Goal: Task Accomplishment & Management: Complete application form

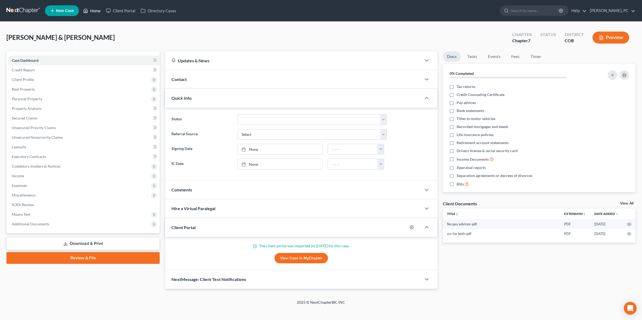
click at [97, 10] on link "Home" at bounding box center [91, 11] width 23 height 10
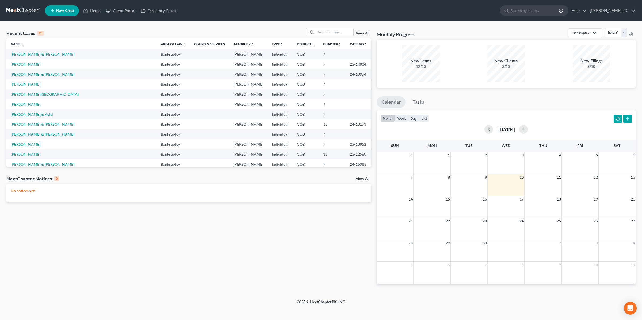
click at [32, 67] on td "[PERSON_NAME]" at bounding box center [81, 64] width 150 height 10
click at [30, 64] on link "[PERSON_NAME]" at bounding box center [26, 64] width 30 height 5
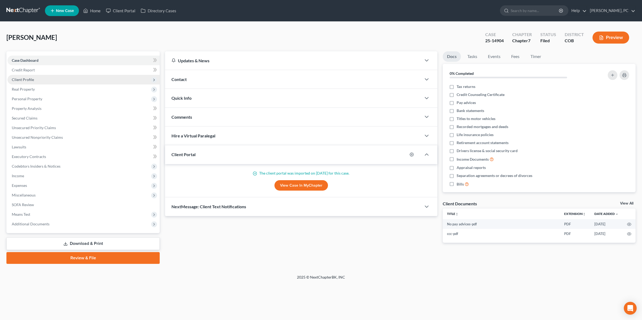
click at [51, 81] on span "Client Profile" at bounding box center [83, 80] width 152 height 10
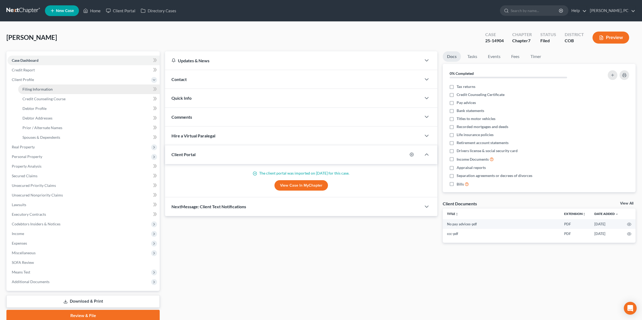
click at [48, 89] on span "Filing Information" at bounding box center [37, 89] width 30 height 5
select select "1"
select select "0"
select select "5"
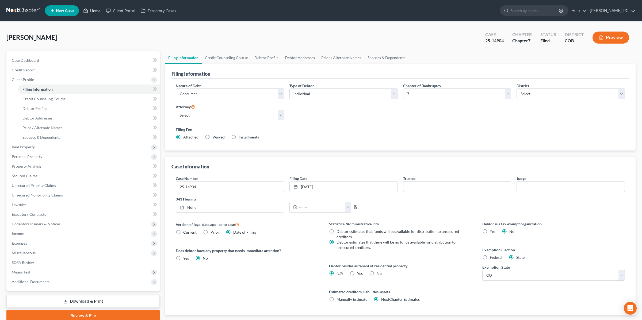
click at [97, 9] on link "Home" at bounding box center [91, 11] width 23 height 10
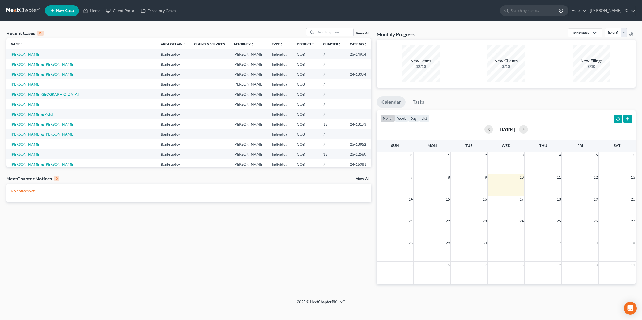
click at [22, 63] on link "[PERSON_NAME] & [PERSON_NAME]" at bounding box center [43, 64] width 64 height 5
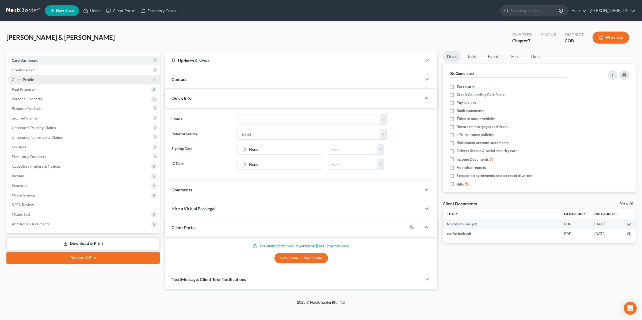
click at [49, 81] on span "Client Profile" at bounding box center [83, 80] width 152 height 10
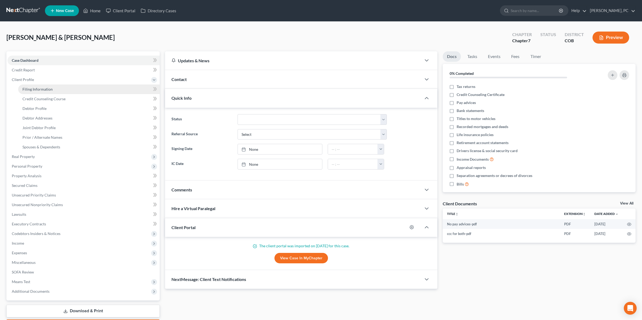
click at [43, 89] on span "Filing Information" at bounding box center [37, 89] width 30 height 5
select select "1"
select select "0"
select select "11"
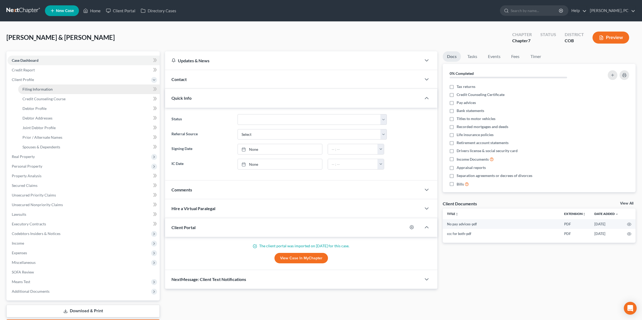
select select "0"
select select "5"
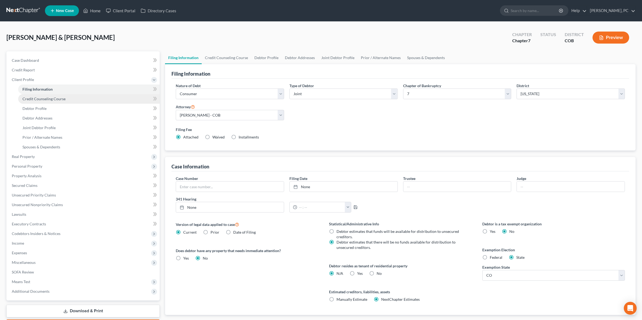
click at [41, 97] on span "Credit Counseling Course" at bounding box center [43, 99] width 43 height 5
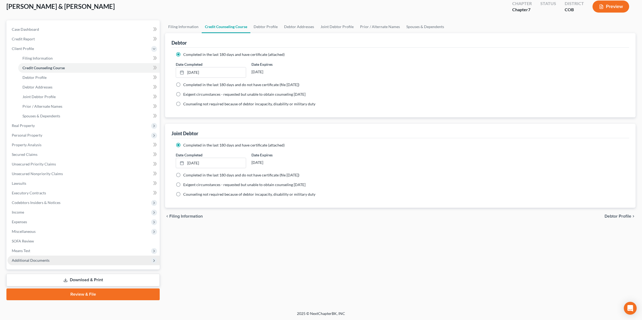
click at [63, 263] on span "Additional Documents" at bounding box center [83, 261] width 152 height 10
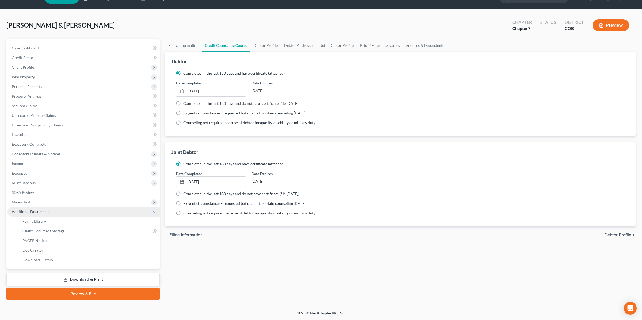
scroll to position [11, 0]
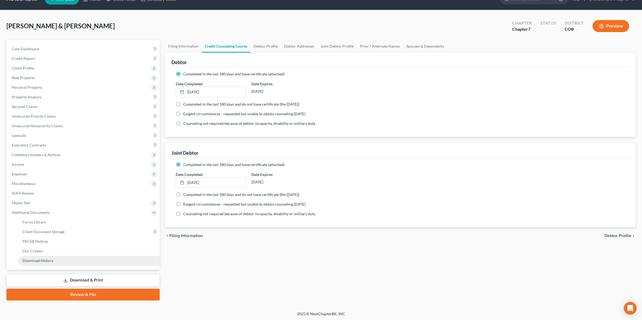
click at [51, 262] on link "Download History" at bounding box center [88, 261] width 141 height 10
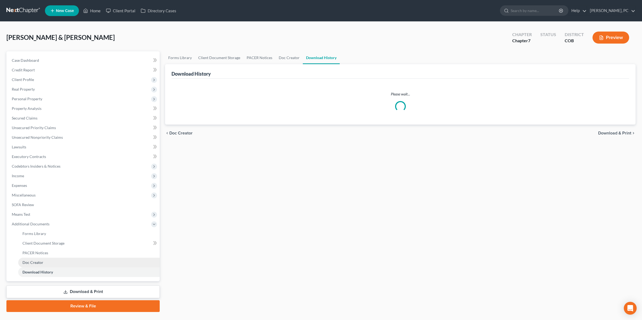
scroll to position [1, 0]
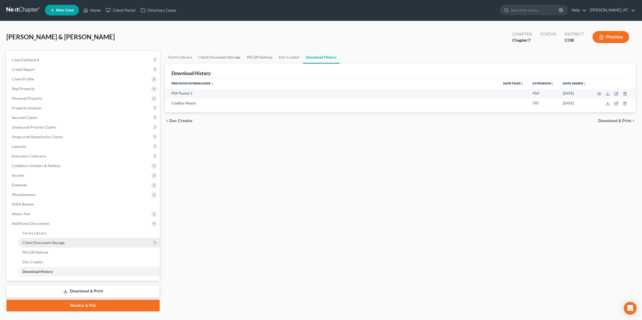
click at [54, 243] on span "Client Document Storage" at bounding box center [43, 242] width 42 height 5
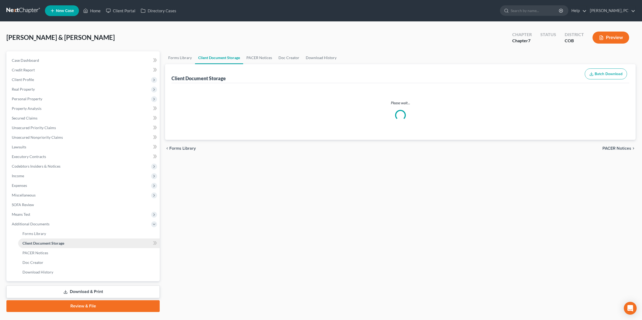
select select "5"
select select "28"
